Goal: Transaction & Acquisition: Purchase product/service

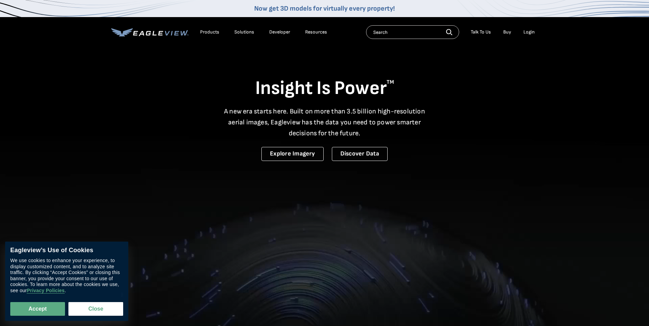
click at [388, 33] on input "text" at bounding box center [412, 32] width 93 height 14
click at [533, 31] on div "Login" at bounding box center [529, 32] width 11 height 6
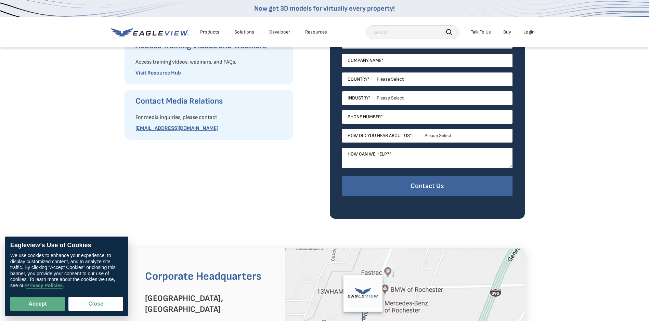
scroll to position [240, 0]
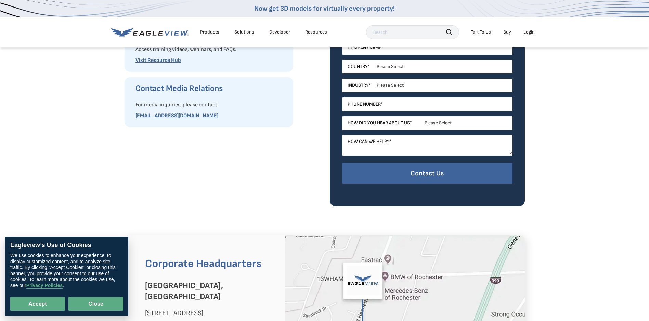
click at [92, 300] on button "Close" at bounding box center [95, 304] width 55 height 14
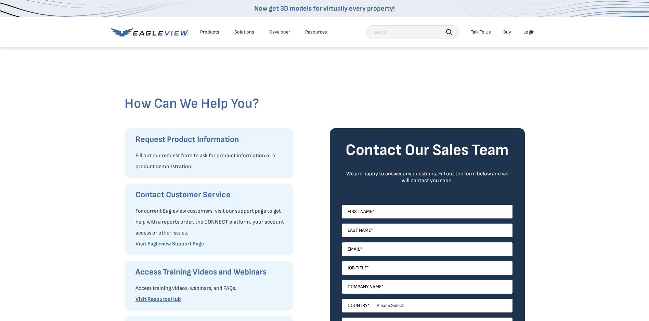
scroll to position [0, 0]
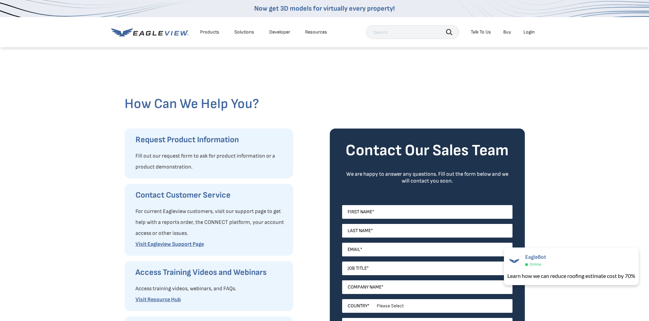
click at [528, 30] on div "Login" at bounding box center [529, 32] width 11 height 6
click at [395, 34] on input "text" at bounding box center [412, 32] width 93 height 14
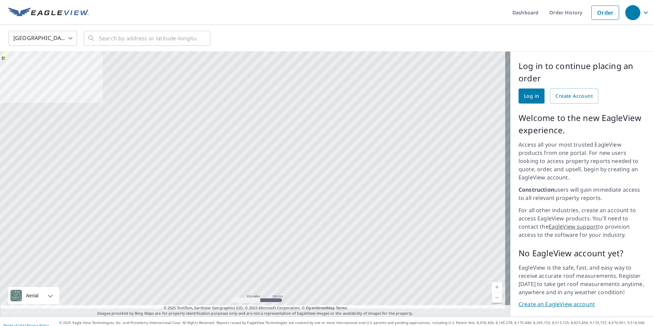
click at [531, 96] on span "Log in" at bounding box center [531, 96] width 15 height 9
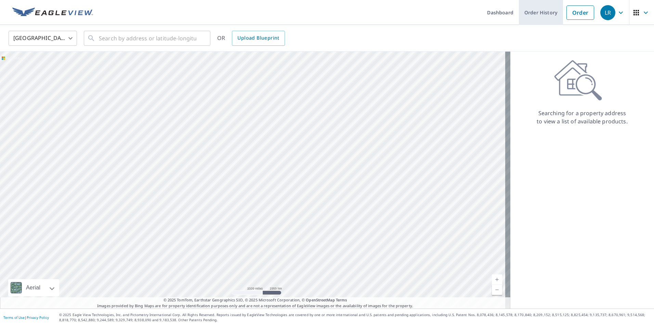
click at [530, 14] on link "Order History" at bounding box center [541, 12] width 44 height 25
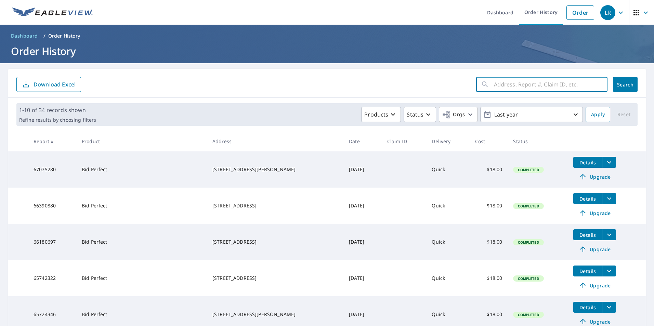
click at [513, 83] on input "text" at bounding box center [551, 84] width 114 height 19
click at [513, 82] on input "text" at bounding box center [551, 84] width 114 height 19
click at [495, 86] on input "text" at bounding box center [551, 84] width 114 height 19
drag, startPoint x: 495, startPoint y: 86, endPoint x: 504, endPoint y: 87, distance: 9.0
click at [504, 87] on input "2714" at bounding box center [544, 84] width 101 height 19
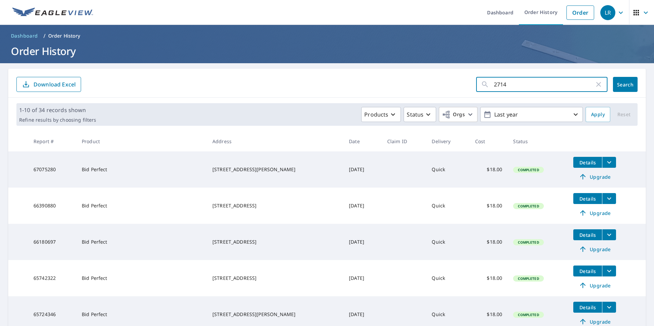
click at [530, 86] on input "2714" at bounding box center [544, 84] width 101 height 19
click at [561, 81] on input "2714" at bounding box center [544, 84] width 101 height 19
type input "2"
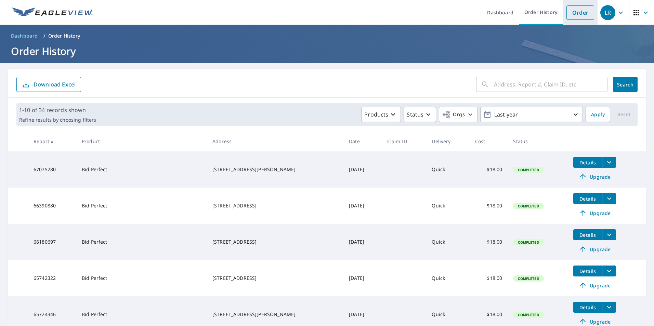
click at [572, 10] on link "Order" at bounding box center [581, 12] width 28 height 14
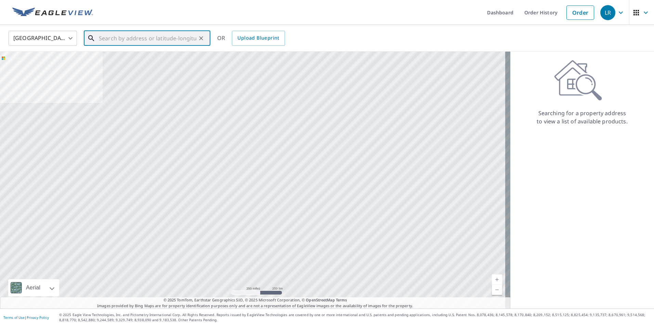
click at [116, 39] on input "text" at bounding box center [148, 38] width 98 height 19
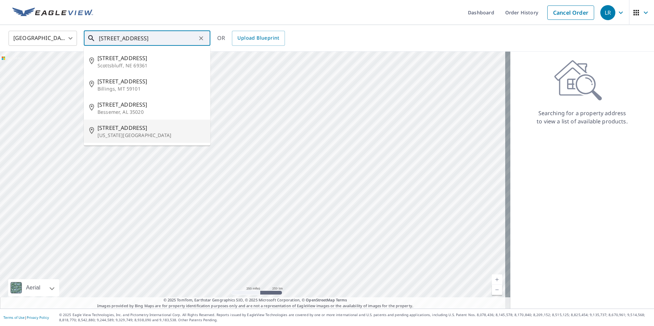
click at [116, 128] on span "2714 6th Ave N" at bounding box center [151, 128] width 107 height 8
type input "2714 6th Ave N Texas City, TX 77590"
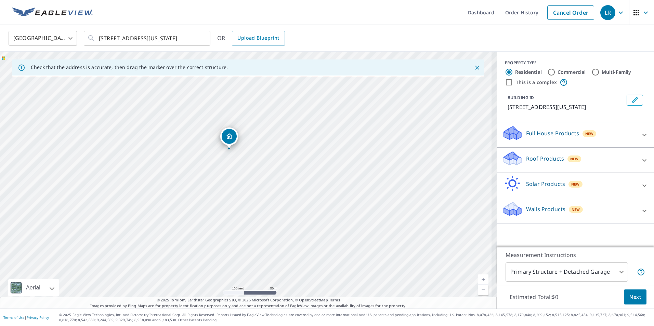
drag, startPoint x: 278, startPoint y: 152, endPoint x: 202, endPoint y: 86, distance: 100.6
click at [174, 68] on div "Check that the address is accurate, then drag the marker over the correct struc…" at bounding box center [248, 180] width 497 height 257
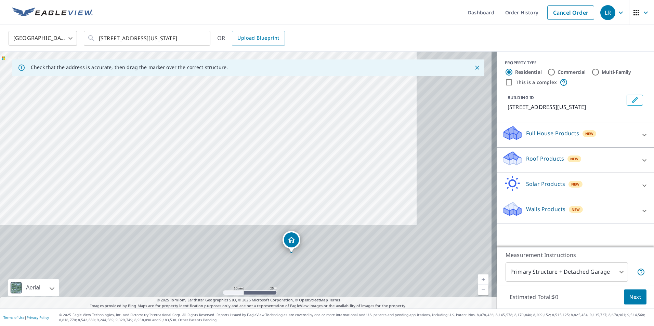
drag, startPoint x: 242, startPoint y: 154, endPoint x: 111, endPoint y: -25, distance: 221.7
click at [111, 0] on html "LR LR Dashboard Order History Cancel Order LR United States US ​ 2714 6th Ave N…" at bounding box center [327, 163] width 654 height 326
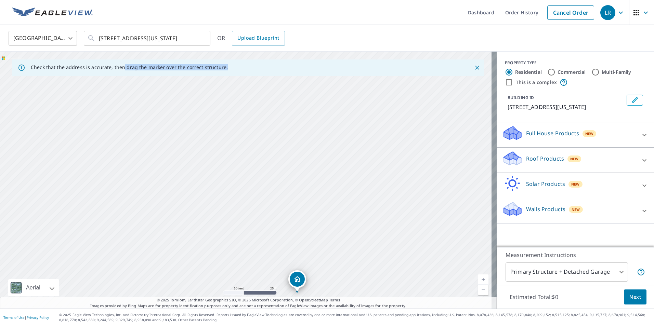
drag, startPoint x: 138, startPoint y: 69, endPoint x: 132, endPoint y: 69, distance: 6.5
click at [141, 85] on div "Check that the address is accurate, then drag the marker over the correct struc…" at bounding box center [248, 180] width 497 height 257
drag, startPoint x: 202, startPoint y: 102, endPoint x: 96, endPoint y: 1, distance: 145.4
click at [97, 1] on div "Dashboard Order History Cancel Order LR United States US ​ 2714 6th Ave N Texas…" at bounding box center [327, 163] width 654 height 326
drag, startPoint x: 202, startPoint y: 85, endPoint x: 115, endPoint y: 8, distance: 116.1
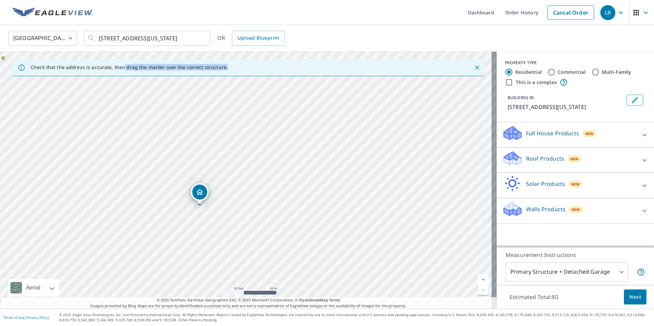
click at [115, 8] on div "Dashboard Order History Cancel Order LR United States US ​ 2714 6th Ave N Texas…" at bounding box center [327, 163] width 654 height 326
drag, startPoint x: 113, startPoint y: 96, endPoint x: 54, endPoint y: -25, distance: 135.1
click at [54, 0] on html "LR LR Dashboard Order History Cancel Order LR United States US ​ 2714 6th Ave N…" at bounding box center [327, 163] width 654 height 326
drag, startPoint x: 229, startPoint y: 84, endPoint x: 225, endPoint y: 11, distance: 73.3
click at [225, 11] on div "Dashboard Order History Cancel Order LR United States US ​ 2714 6th Ave N Texas…" at bounding box center [327, 163] width 654 height 326
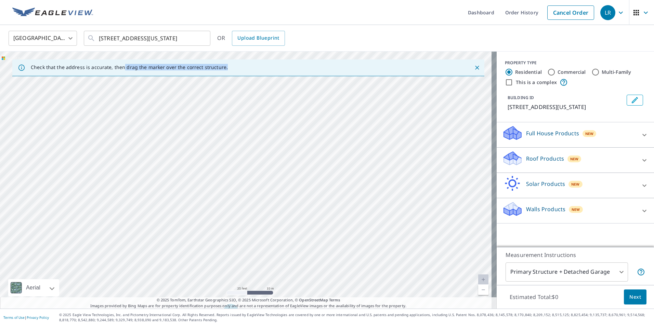
drag, startPoint x: 193, startPoint y: 95, endPoint x: 193, endPoint y: 52, distance: 43.1
click at [193, 52] on div "2714 6th Ave N Texas City, TX 77590" at bounding box center [248, 180] width 497 height 257
drag, startPoint x: 250, startPoint y: 185, endPoint x: 238, endPoint y: 168, distance: 20.8
click at [238, 169] on div "2714 6th Ave N Texas City, TX 77590" at bounding box center [248, 180] width 497 height 257
drag, startPoint x: 143, startPoint y: 81, endPoint x: 253, endPoint y: 183, distance: 149.4
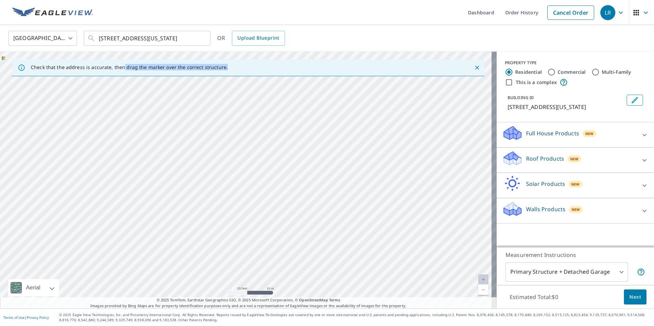
click at [288, 219] on div "2714 6th Ave N Texas City, TX 77590" at bounding box center [248, 180] width 497 height 257
drag, startPoint x: 190, startPoint y: 142, endPoint x: 259, endPoint y: 231, distance: 112.4
click at [259, 231] on div "2714 6th Ave N Texas City, TX 77590" at bounding box center [248, 180] width 497 height 257
click at [545, 159] on p "Roof Products" at bounding box center [545, 159] width 38 height 8
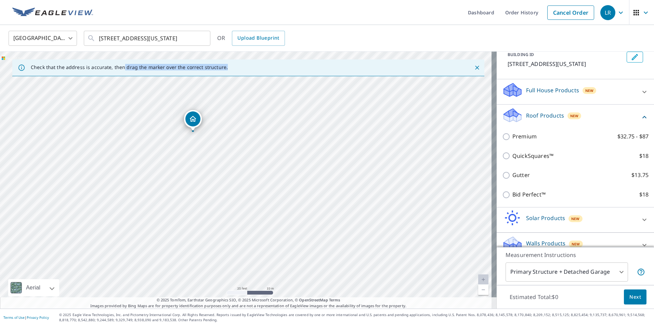
scroll to position [54, 0]
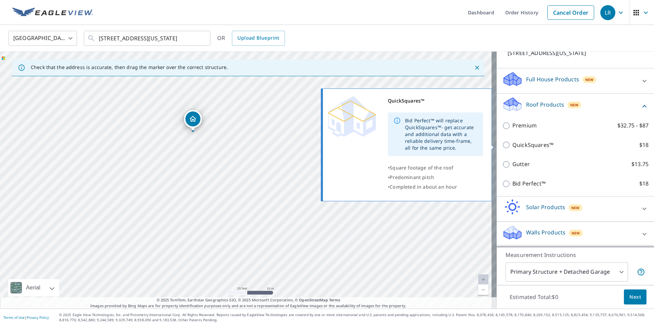
click at [518, 145] on p "QuickSquares™" at bounding box center [533, 145] width 41 height 9
click at [513, 145] on input "QuickSquares™ $18" at bounding box center [507, 145] width 10 height 8
checkbox input "true"
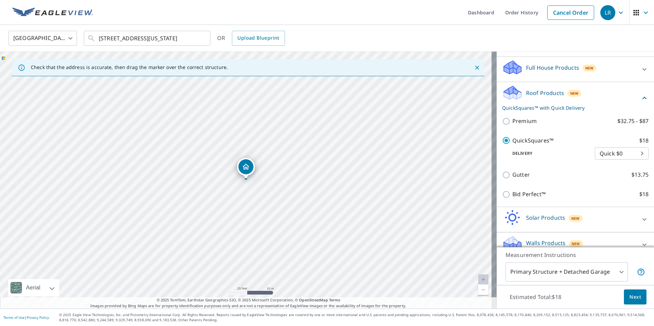
scroll to position [76, 0]
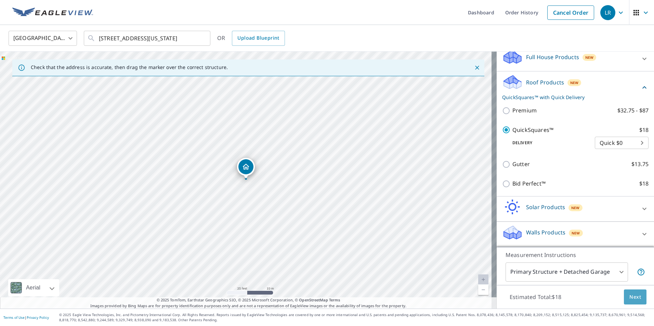
click at [636, 298] on button "Next" at bounding box center [635, 297] width 23 height 15
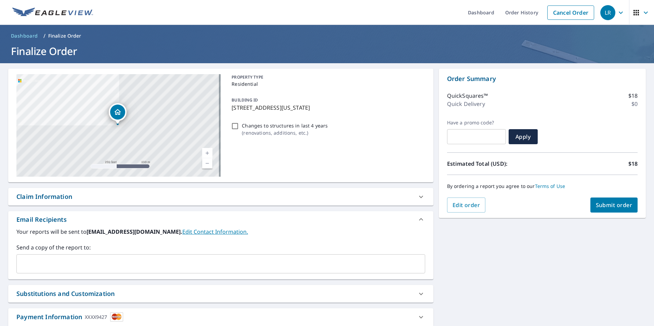
click at [618, 202] on span "Submit order" at bounding box center [614, 206] width 37 height 8
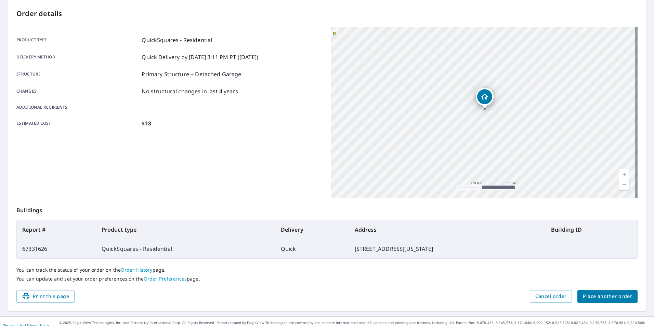
scroll to position [76, 0]
